Goal: Transaction & Acquisition: Obtain resource

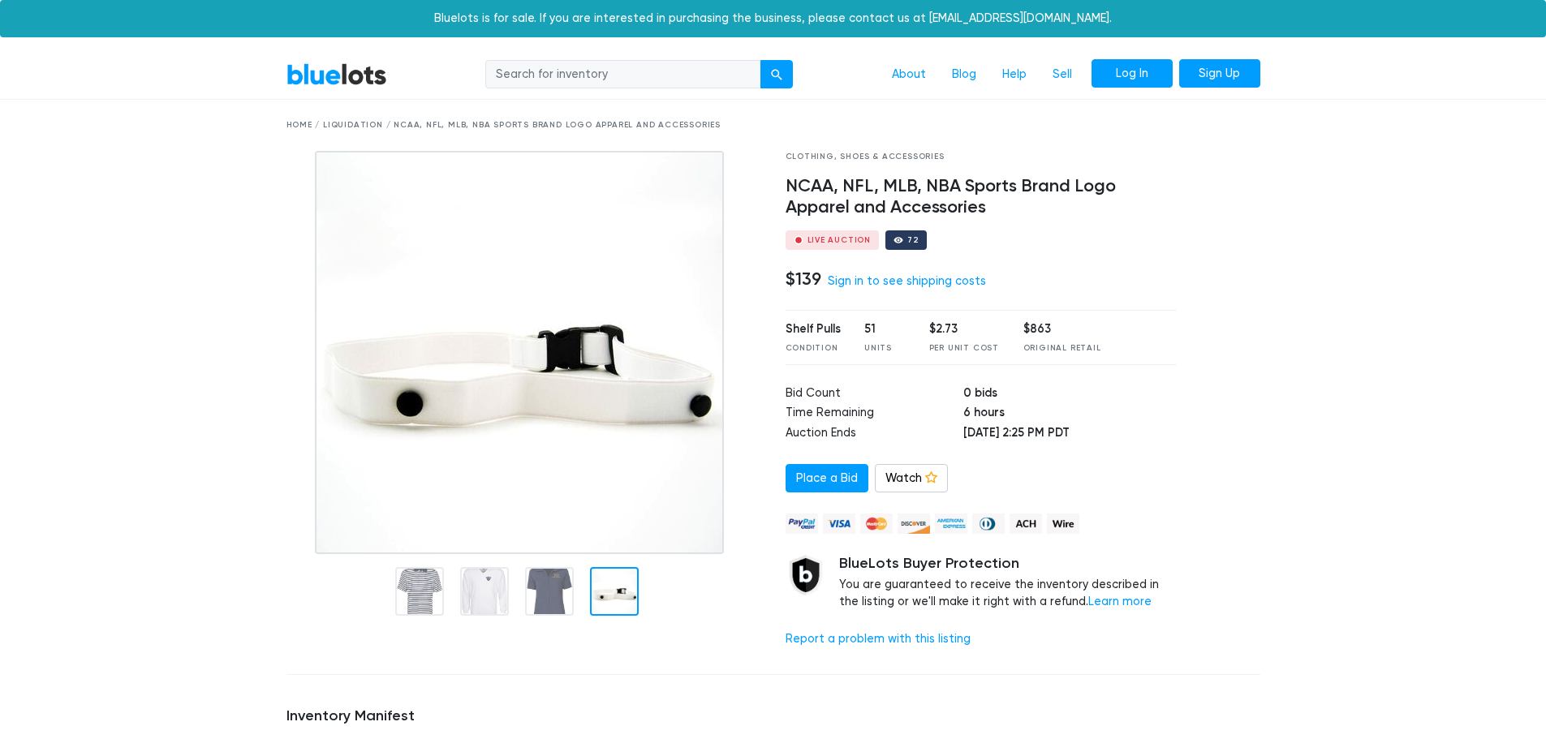
click at [1133, 71] on link "Log In" at bounding box center [1132, 73] width 81 height 29
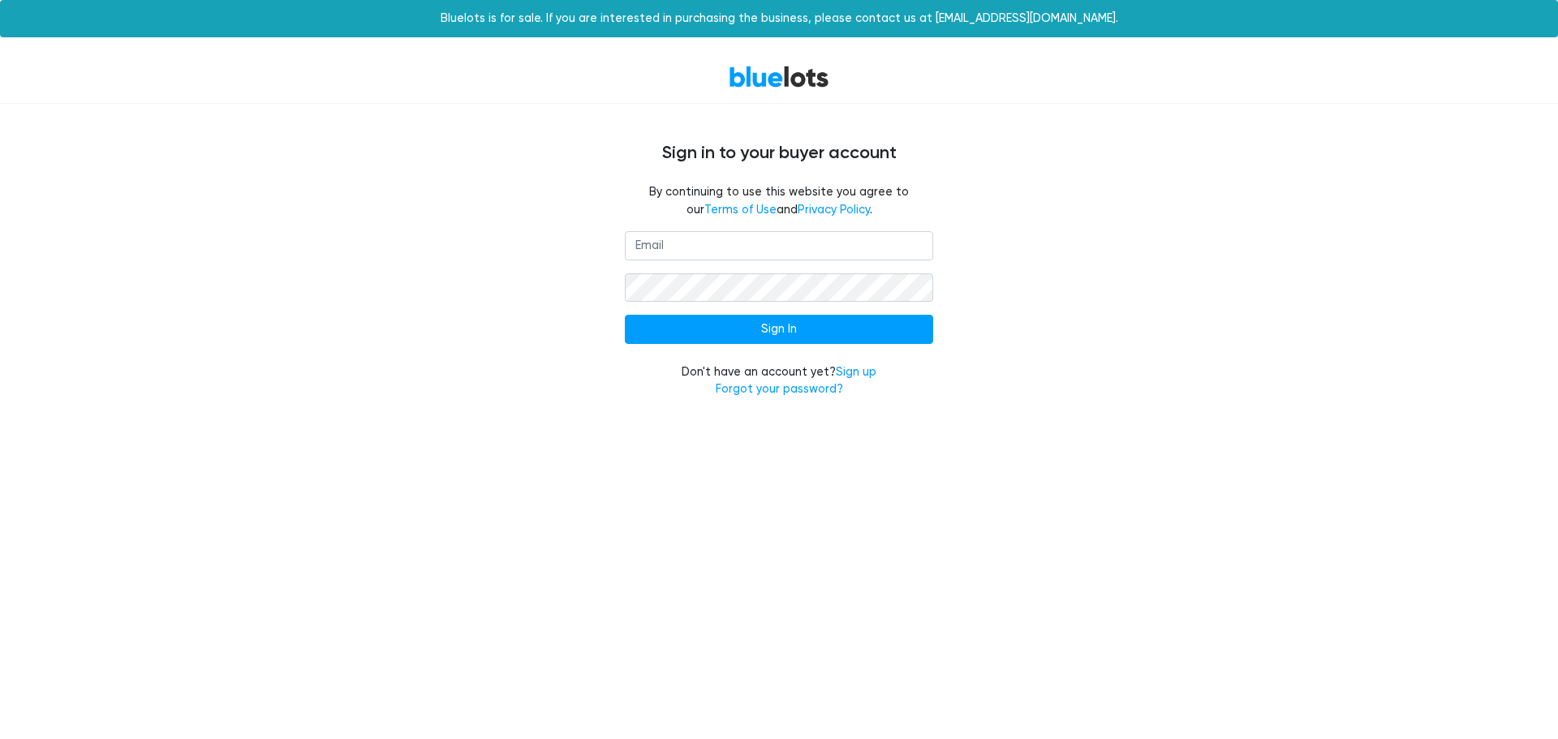
click at [748, 244] on input "email" at bounding box center [779, 245] width 308 height 29
type input "[EMAIL_ADDRESS][DOMAIN_NAME]"
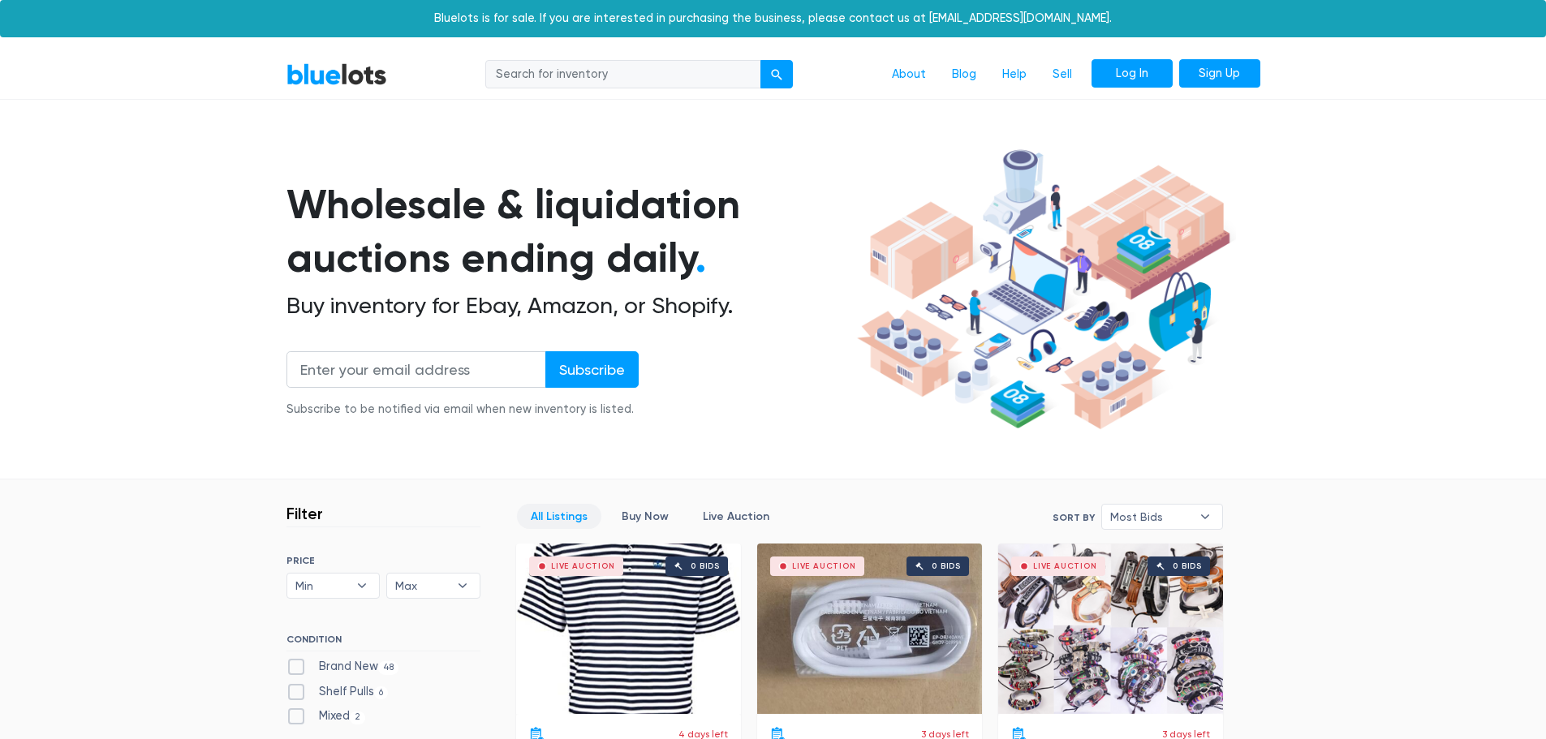
click at [1140, 66] on link "Log In" at bounding box center [1132, 73] width 81 height 29
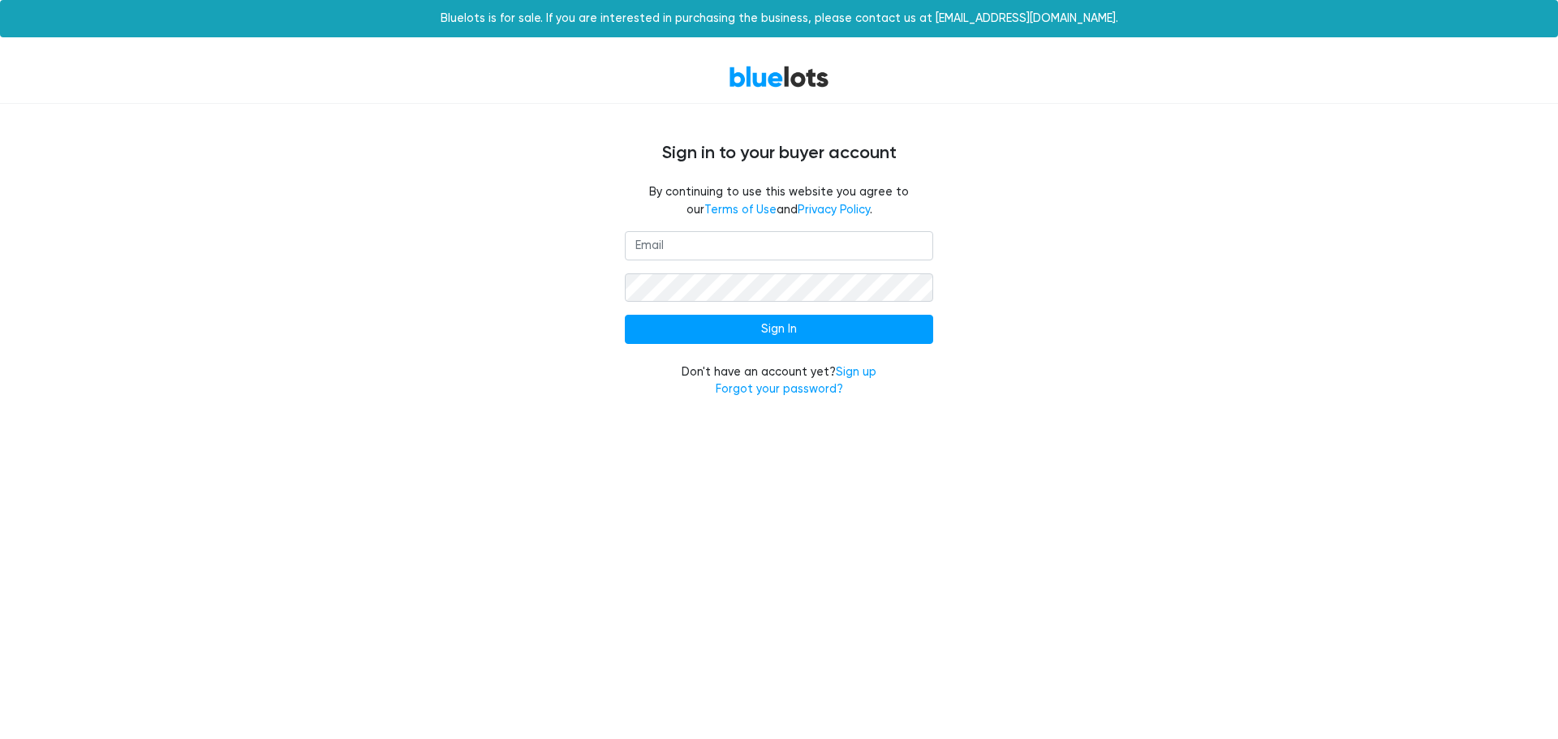
click at [815, 247] on input "email" at bounding box center [779, 245] width 308 height 29
type input "ysenhaji29@gmail.com"
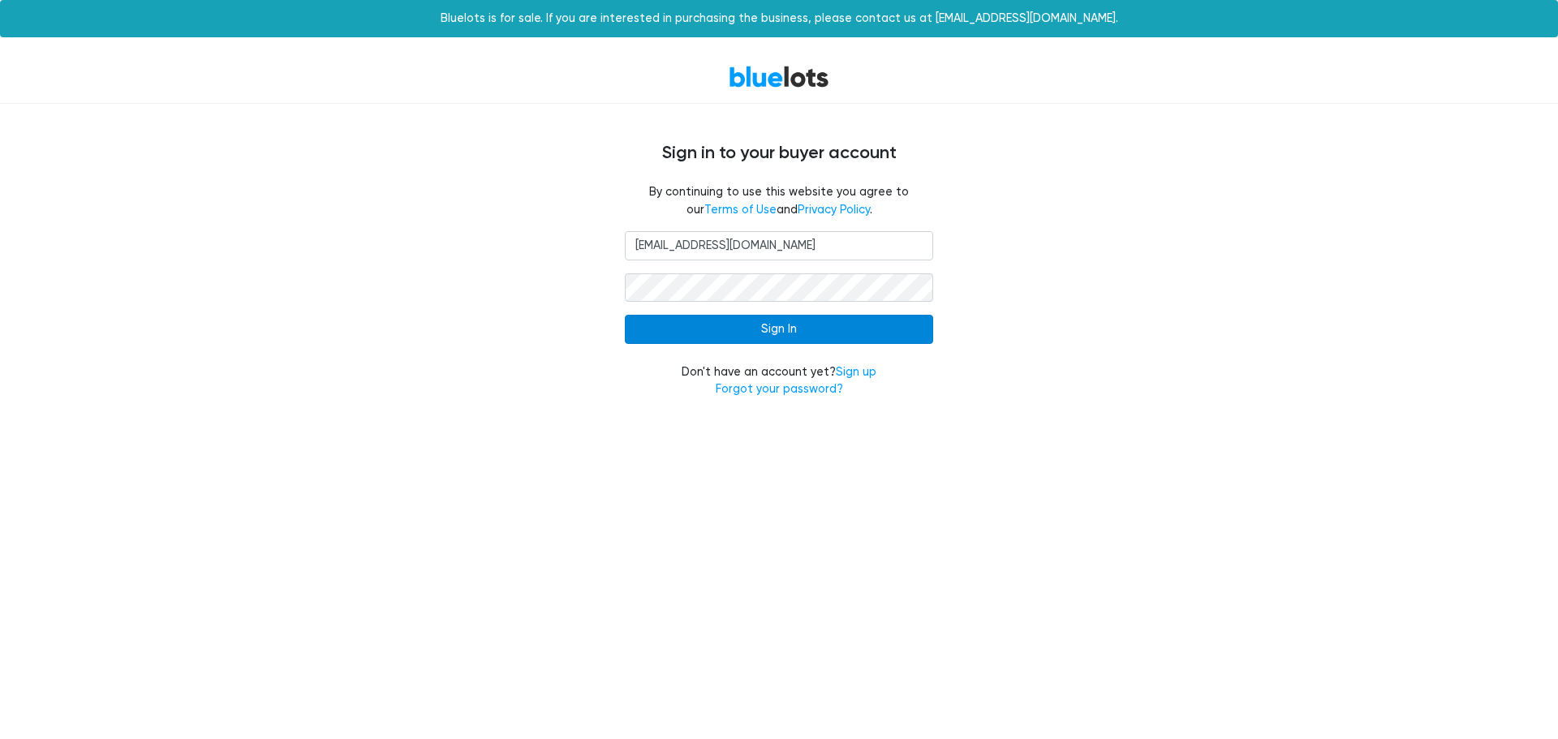
click at [795, 326] on input "Sign In" at bounding box center [779, 329] width 308 height 29
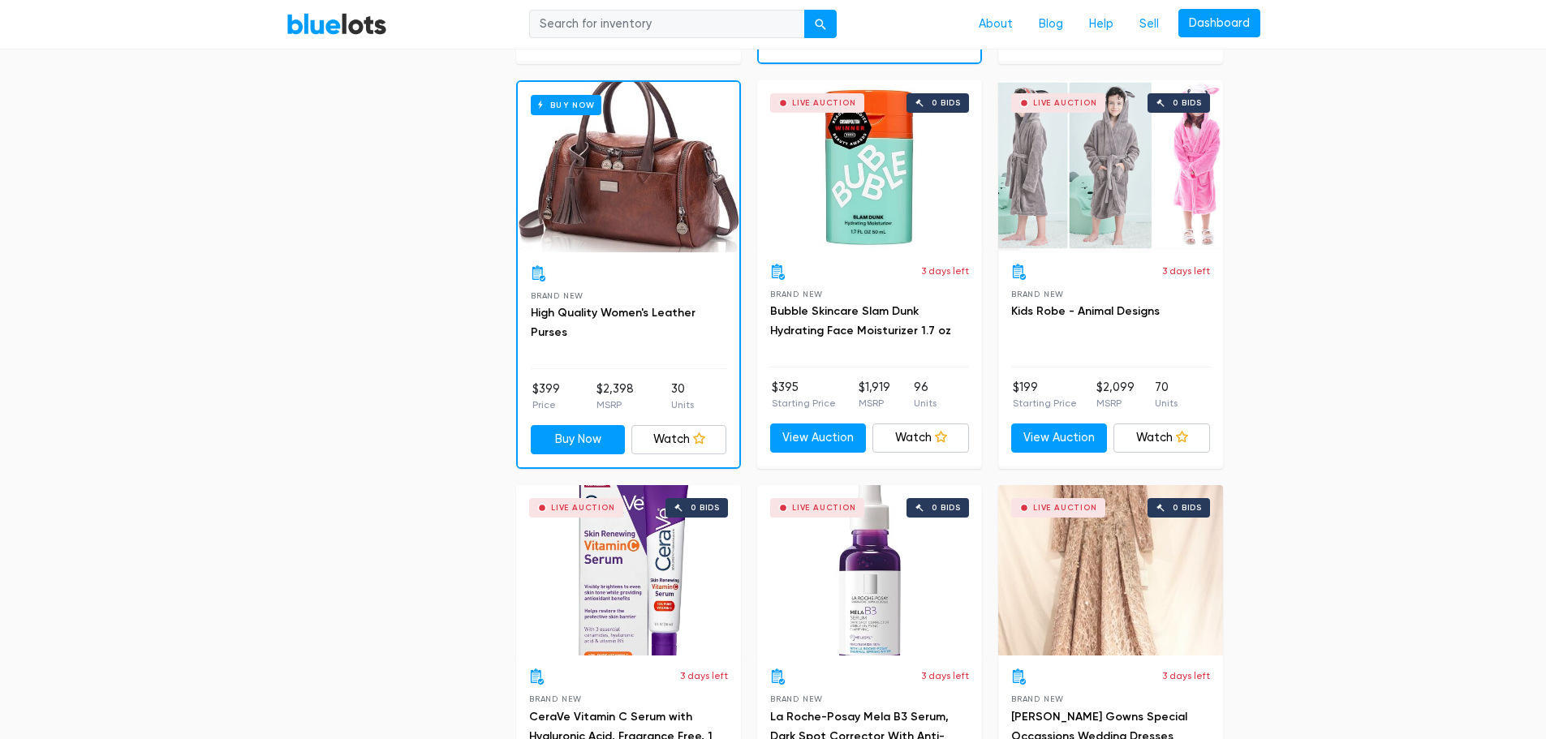
scroll to position [1299, 0]
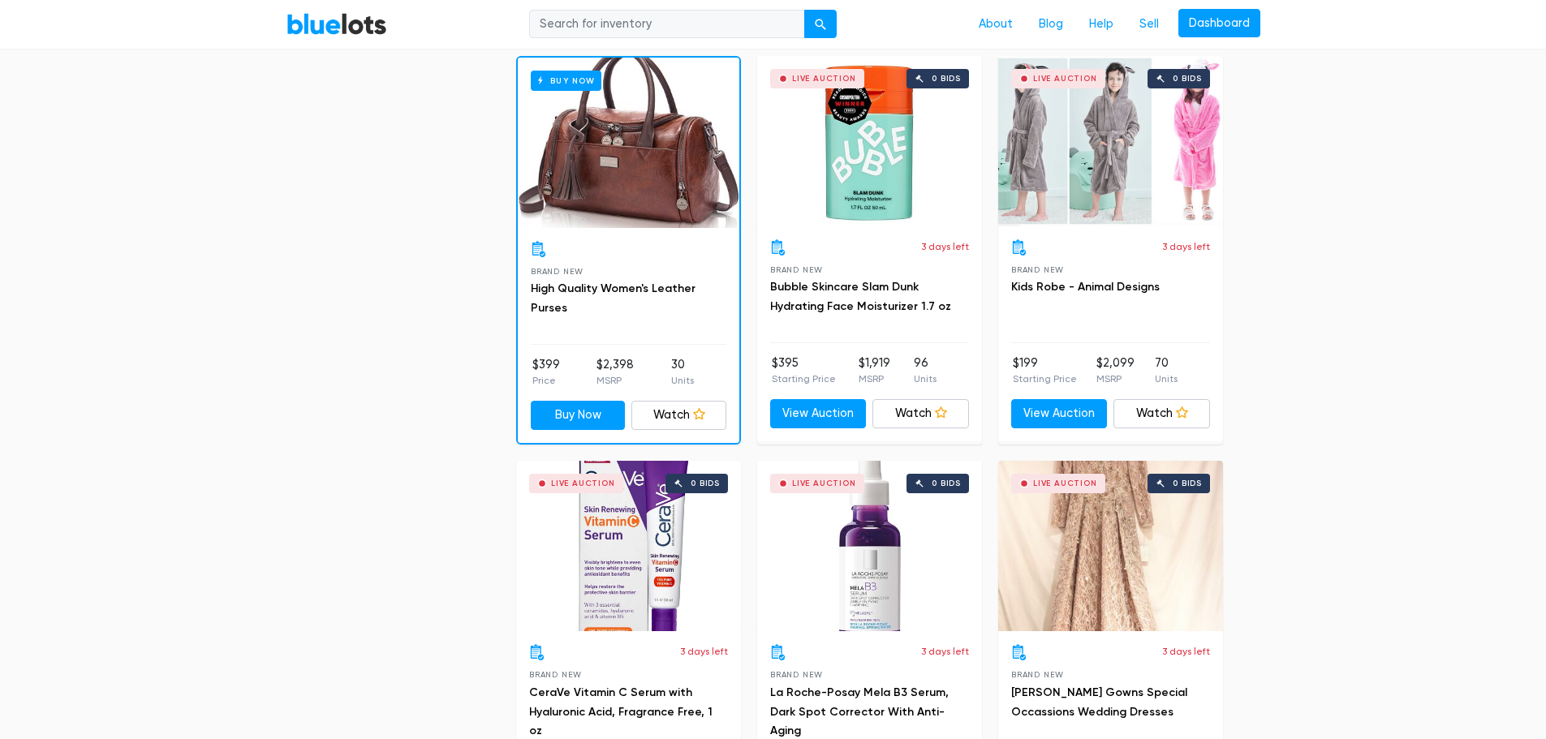
click at [603, 154] on div "Buy Now" at bounding box center [629, 143] width 222 height 170
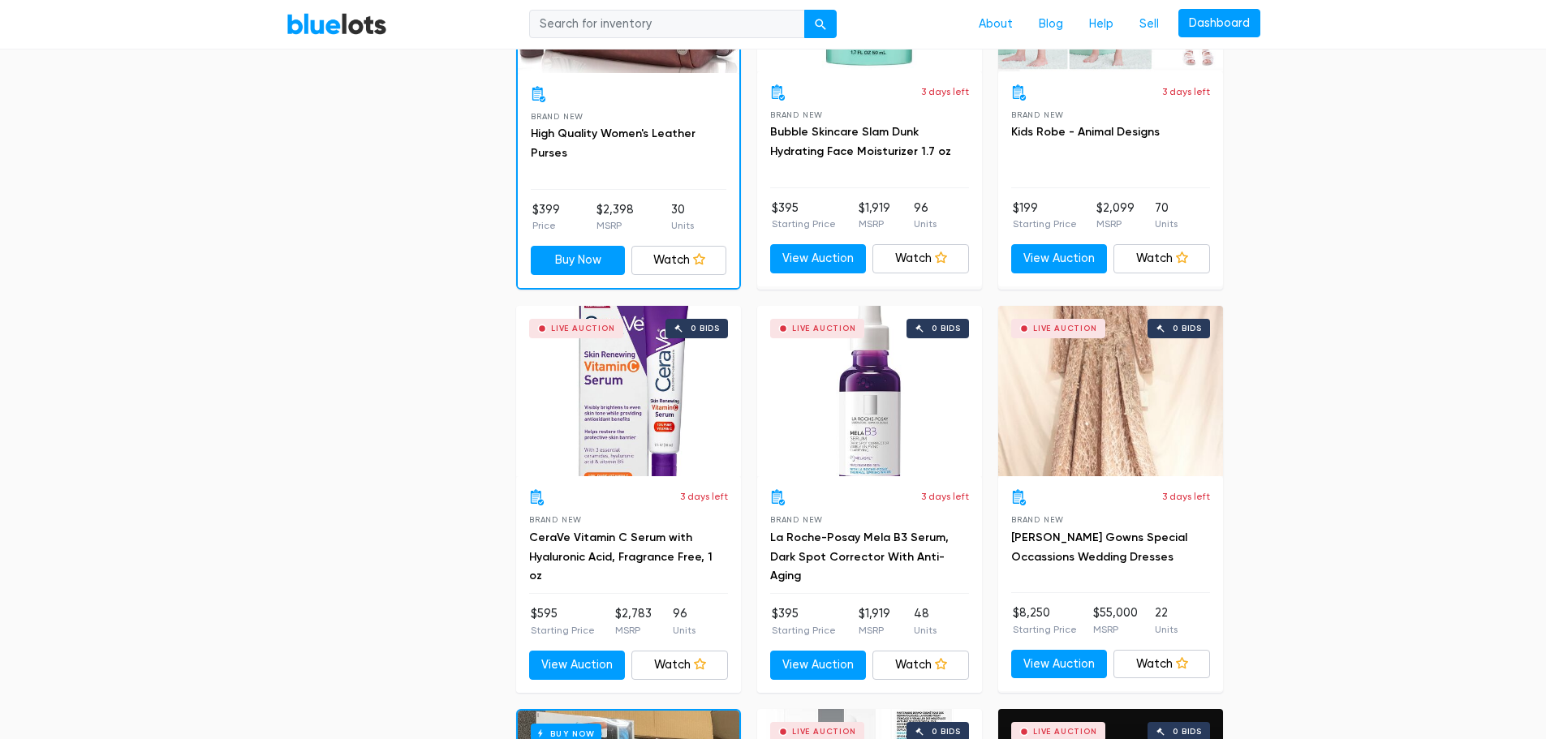
scroll to position [1461, 0]
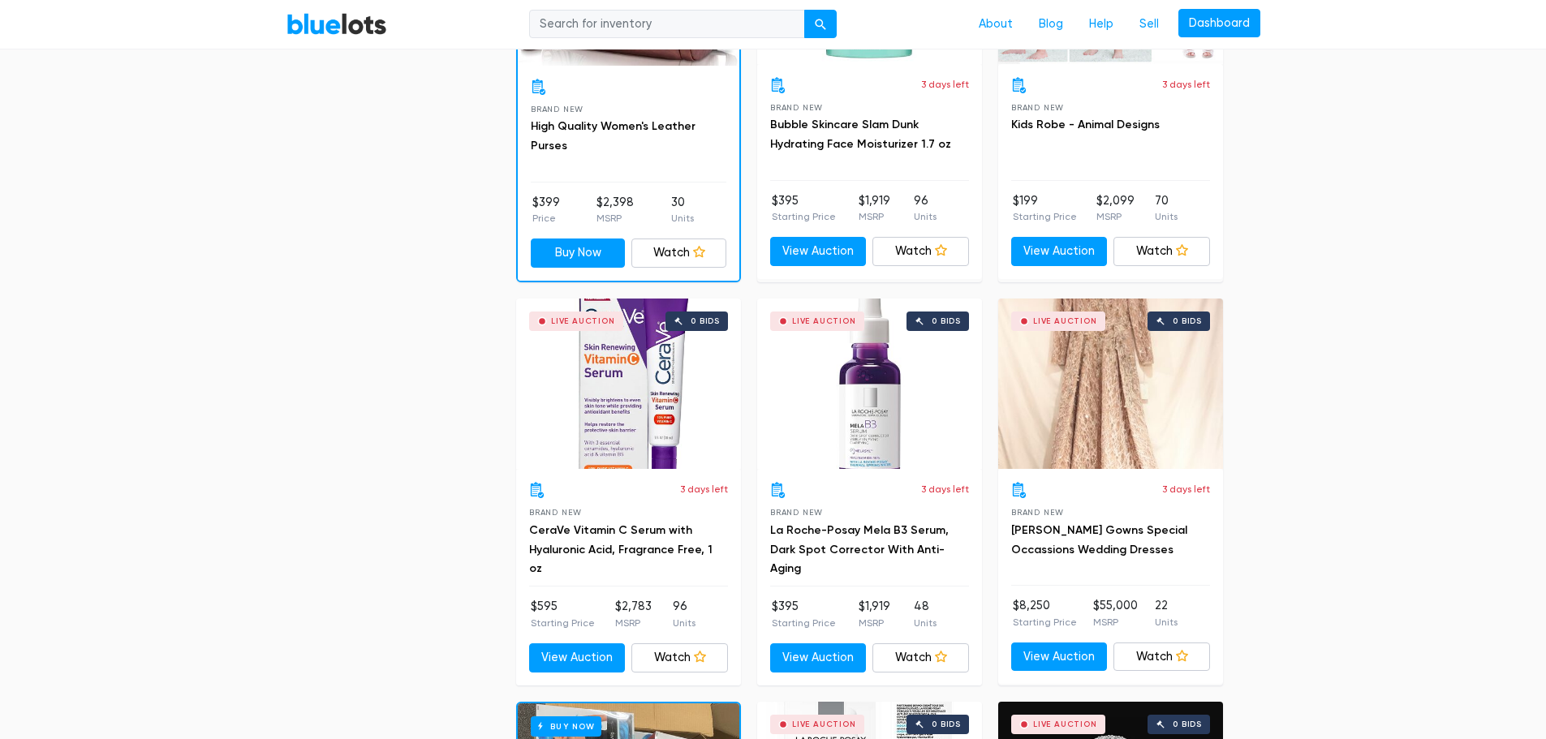
click at [605, 421] on div "Live Auction 0 bids" at bounding box center [628, 384] width 225 height 170
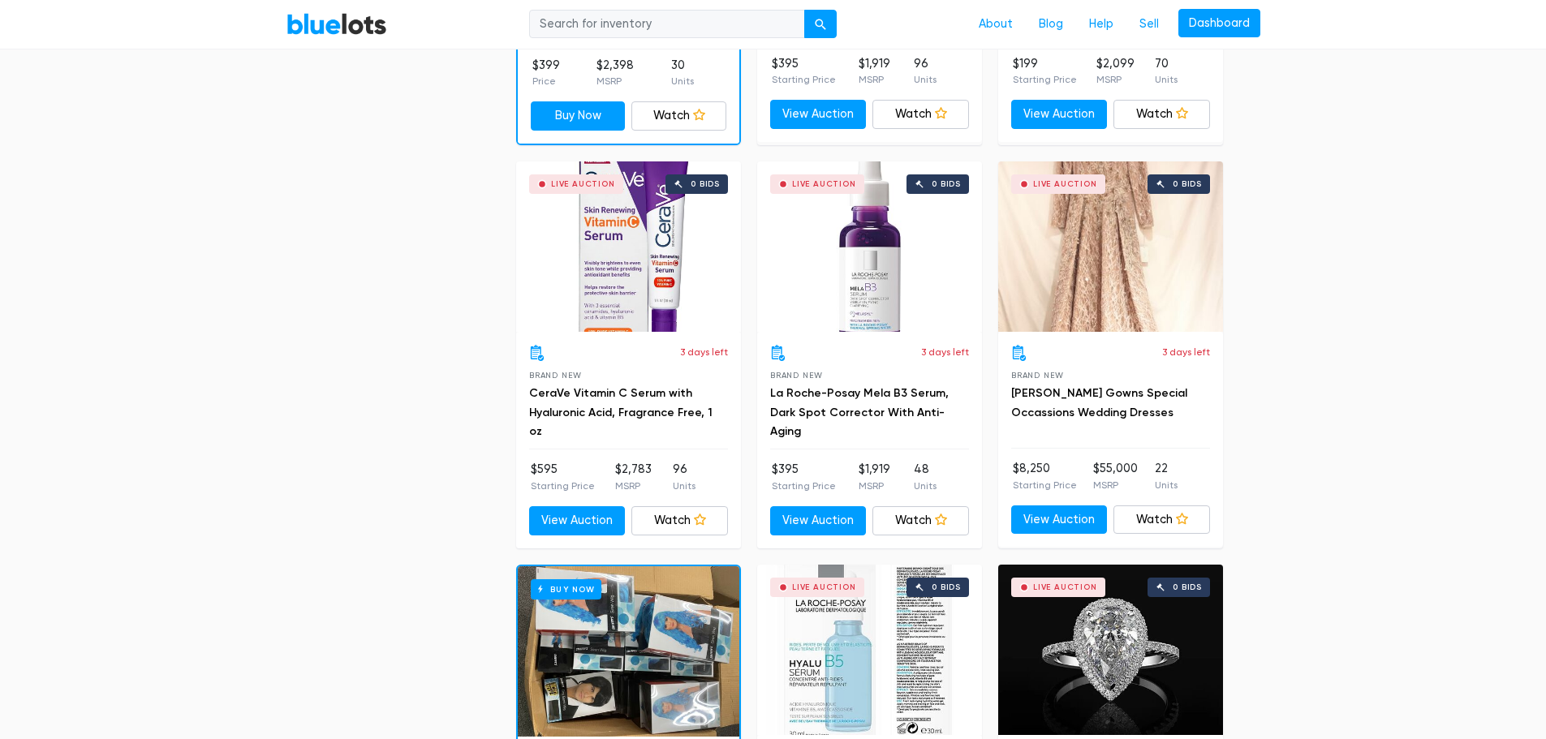
scroll to position [1623, 0]
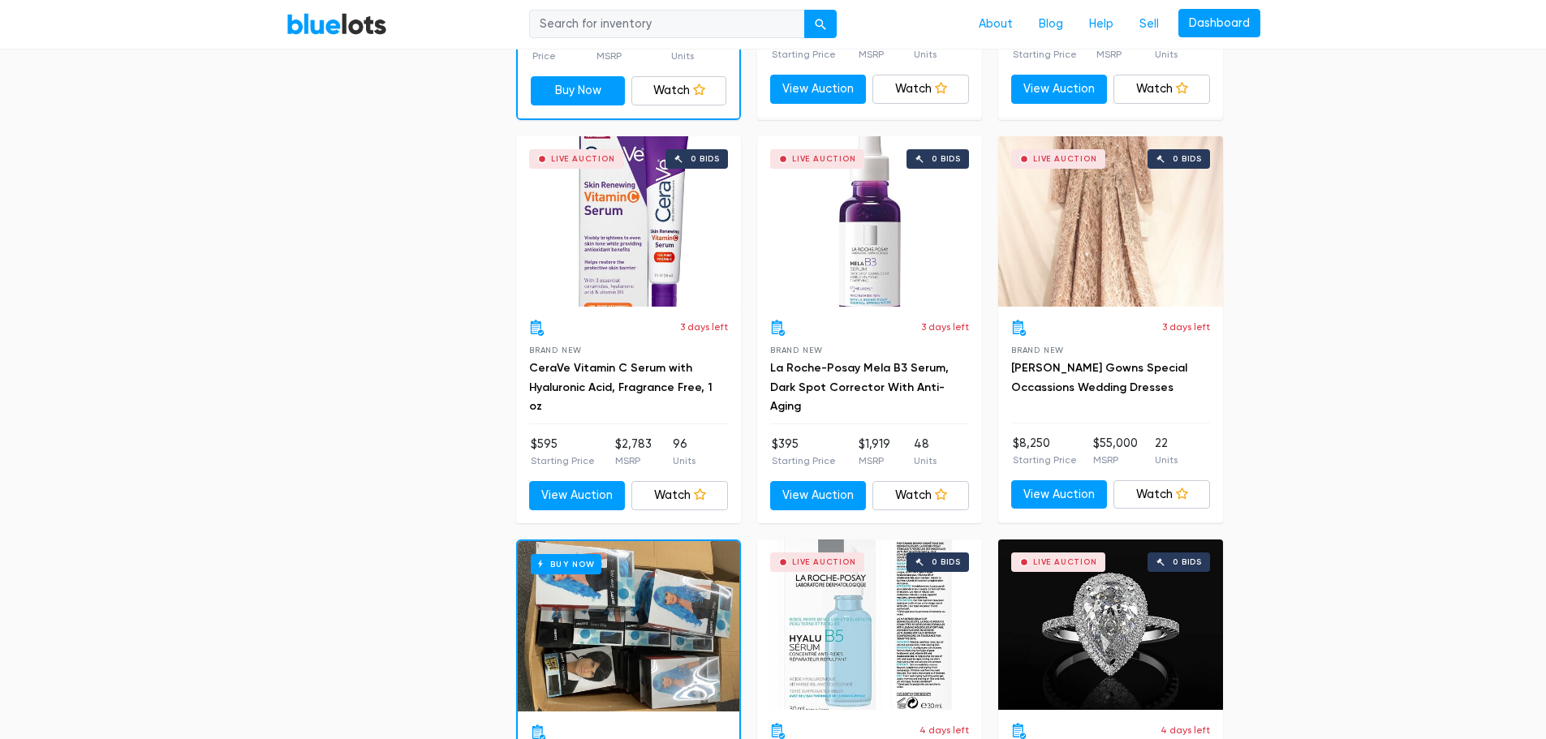
click at [873, 281] on div "Live Auction 0 bids" at bounding box center [869, 221] width 225 height 170
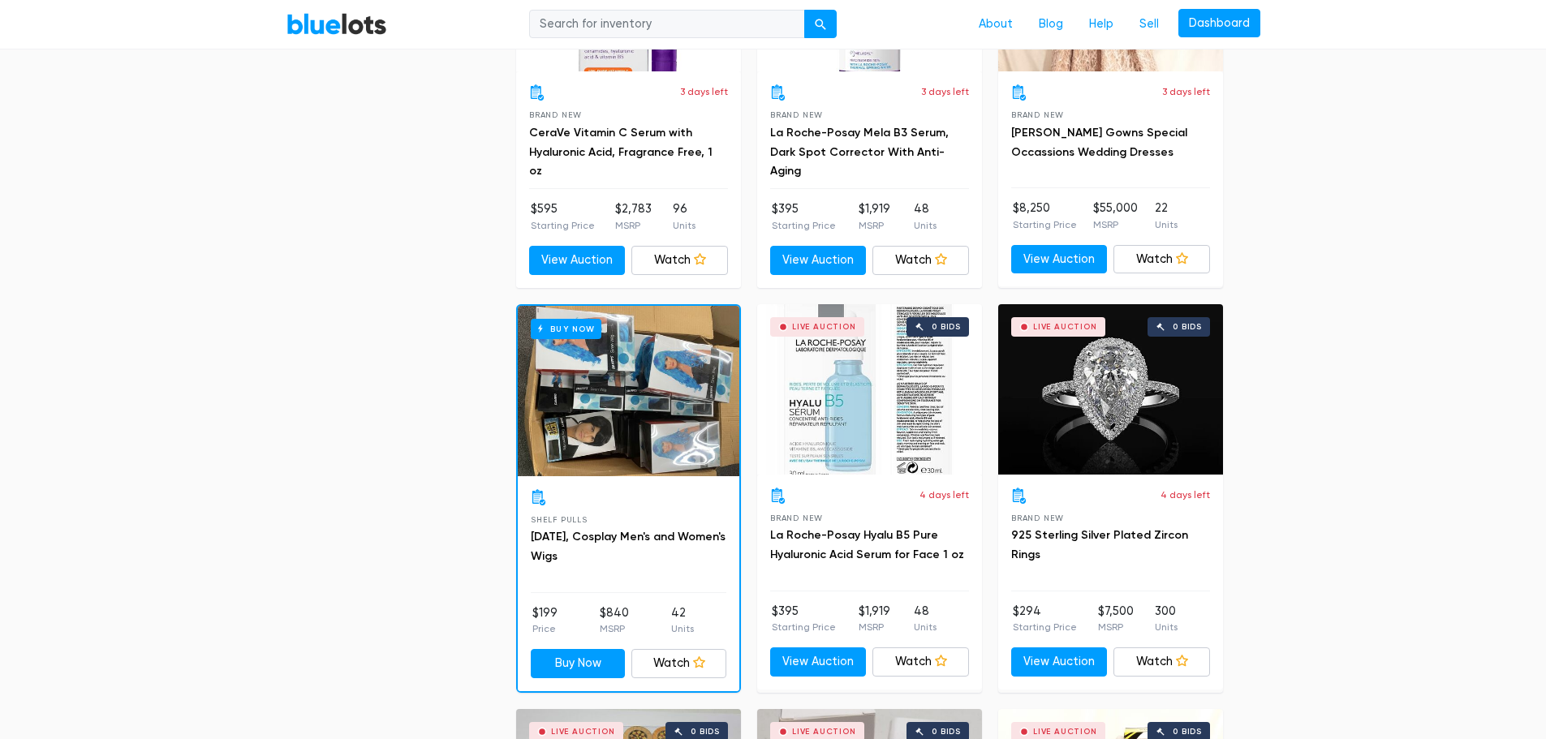
scroll to position [1867, 0]
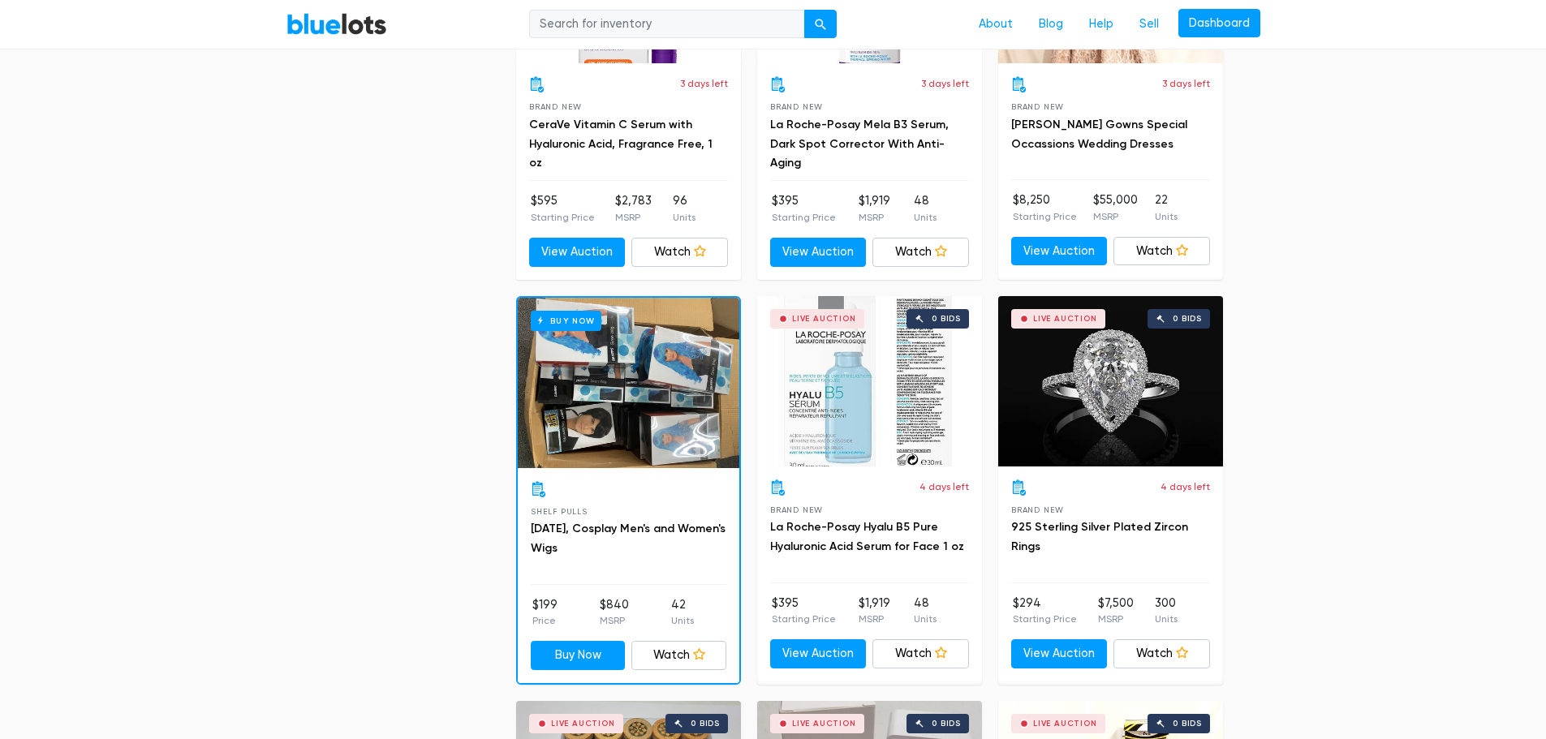
click at [849, 379] on div "Live Auction 0 bids" at bounding box center [869, 381] width 225 height 170
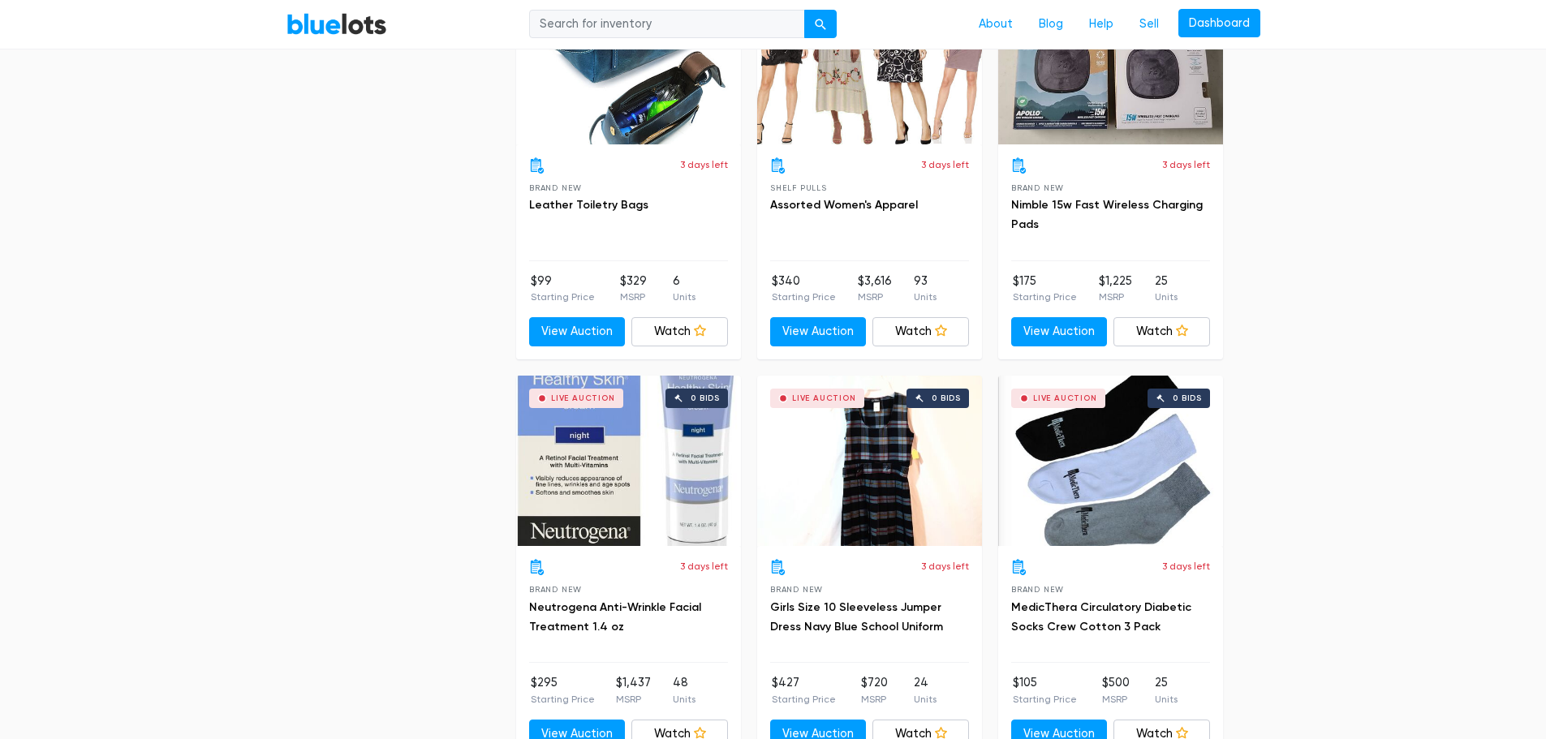
scroll to position [5438, 0]
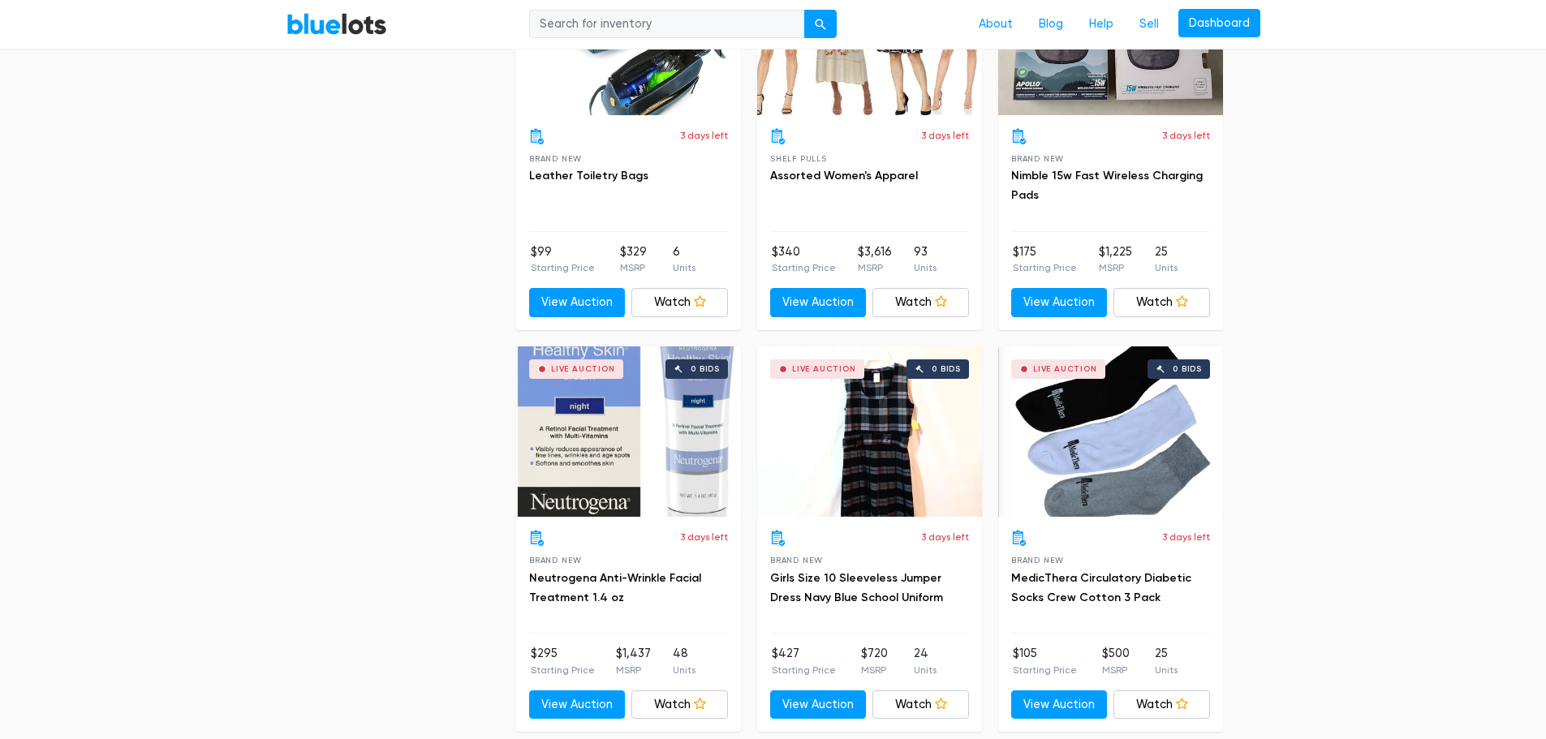
click at [616, 447] on div "Live Auction 0 bids" at bounding box center [628, 432] width 225 height 170
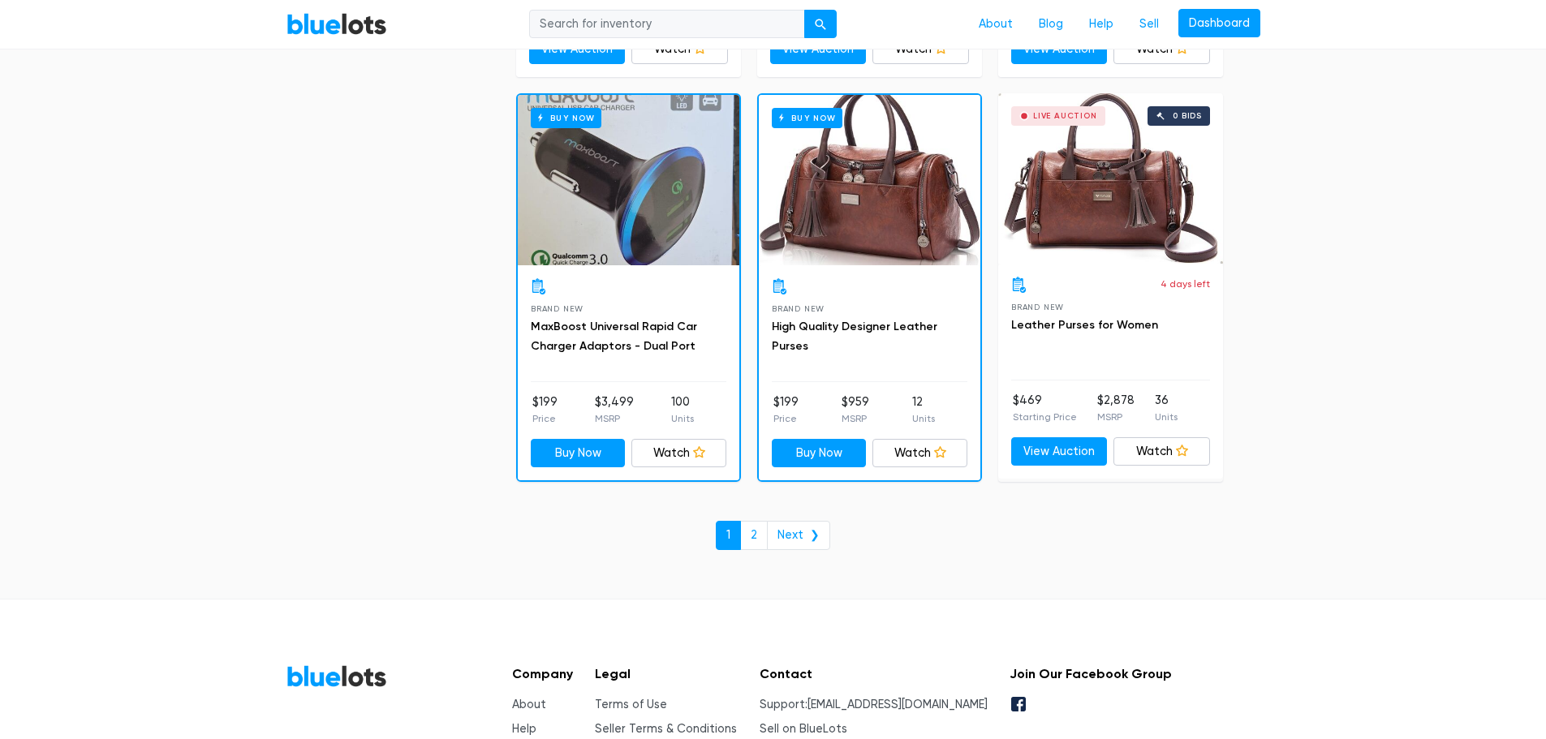
scroll to position [6899, 0]
click at [790, 524] on link "Next ❯" at bounding box center [798, 534] width 63 height 29
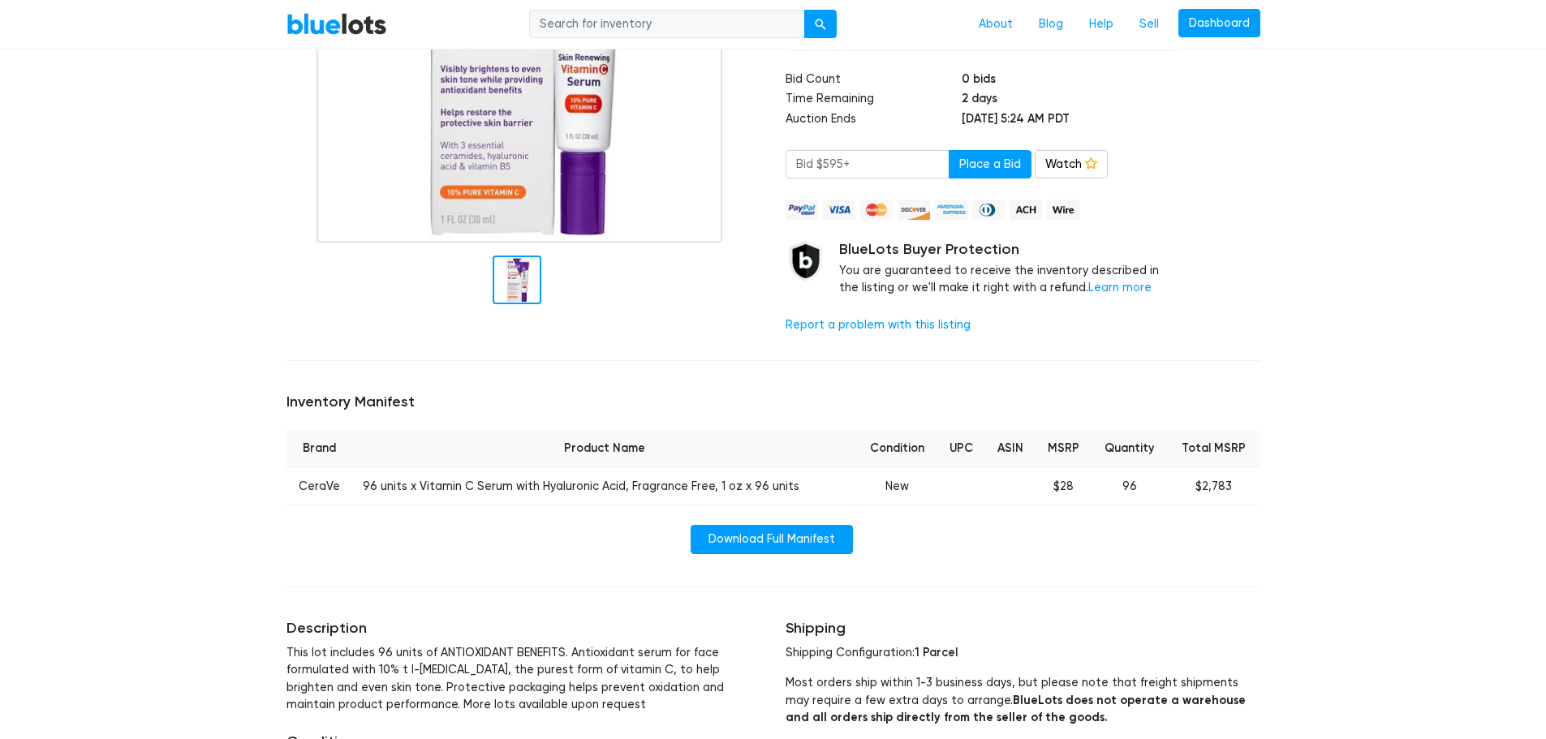
scroll to position [406, 0]
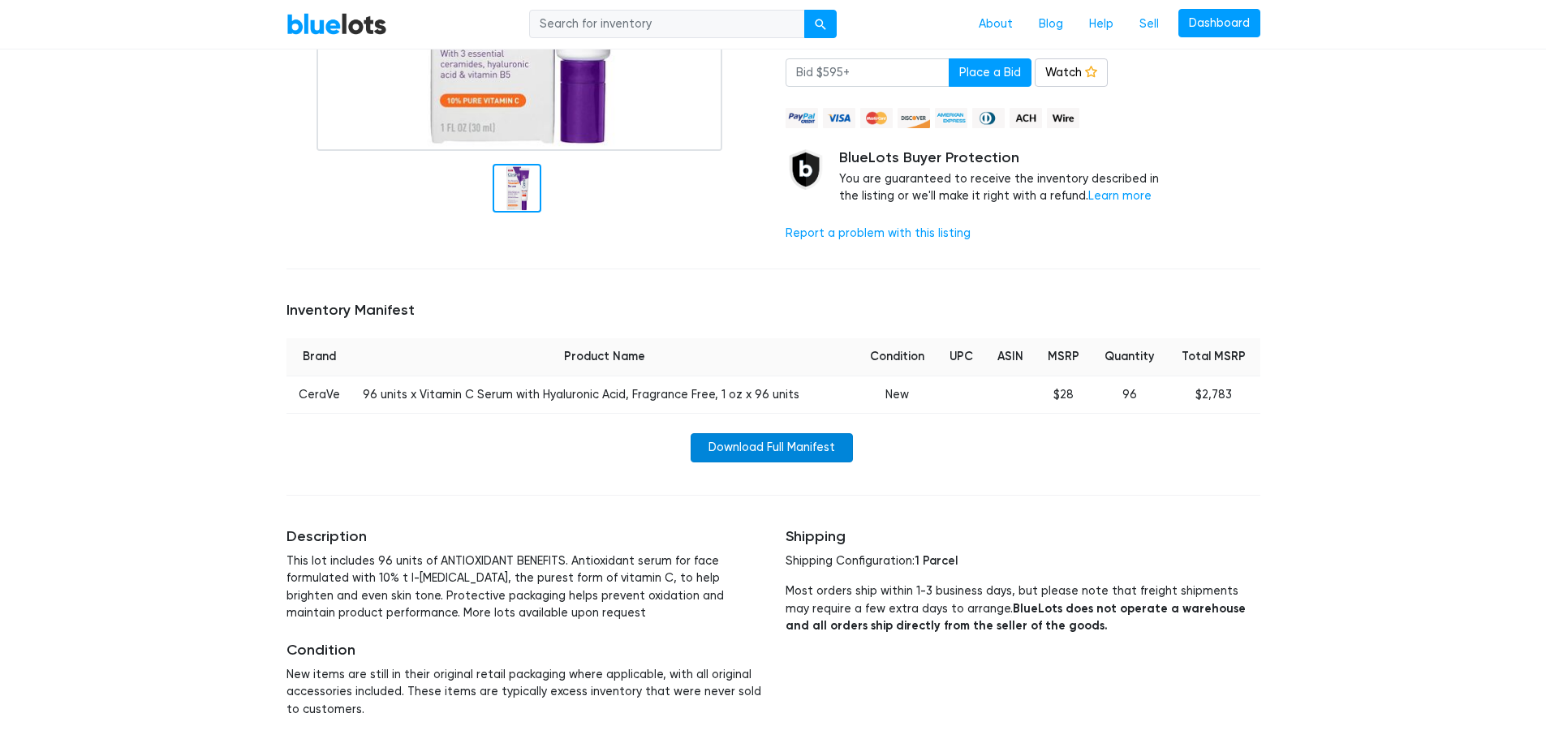
click at [786, 446] on link "Download Full Manifest" at bounding box center [772, 447] width 162 height 29
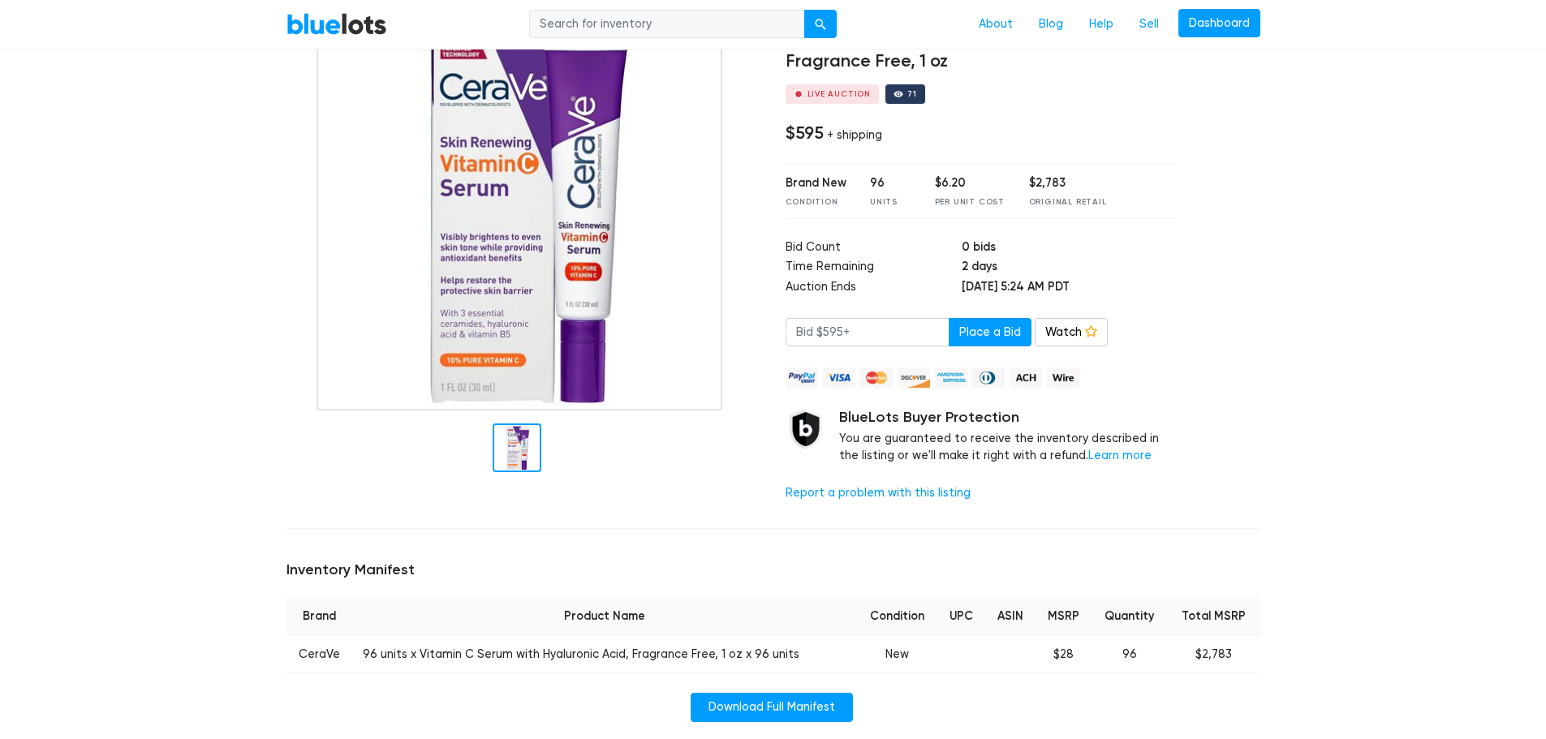
scroll to position [162, 0]
